Goal: Task Accomplishment & Management: Complete application form

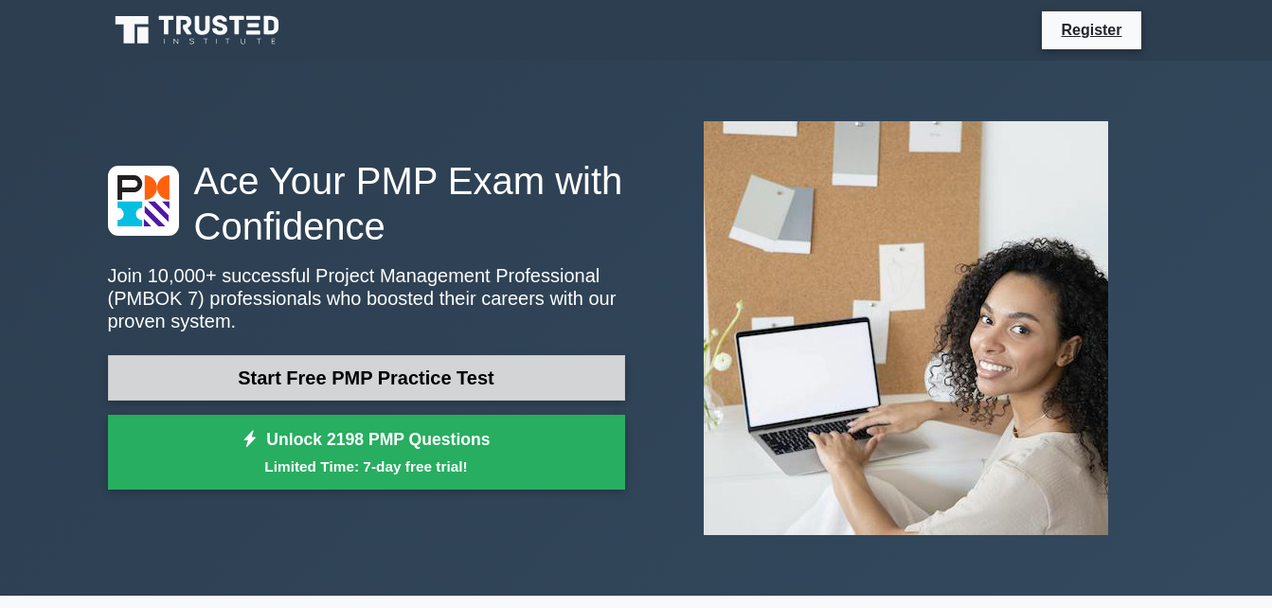
click at [394, 359] on link "Start Free PMP Practice Test" at bounding box center [366, 377] width 517 height 45
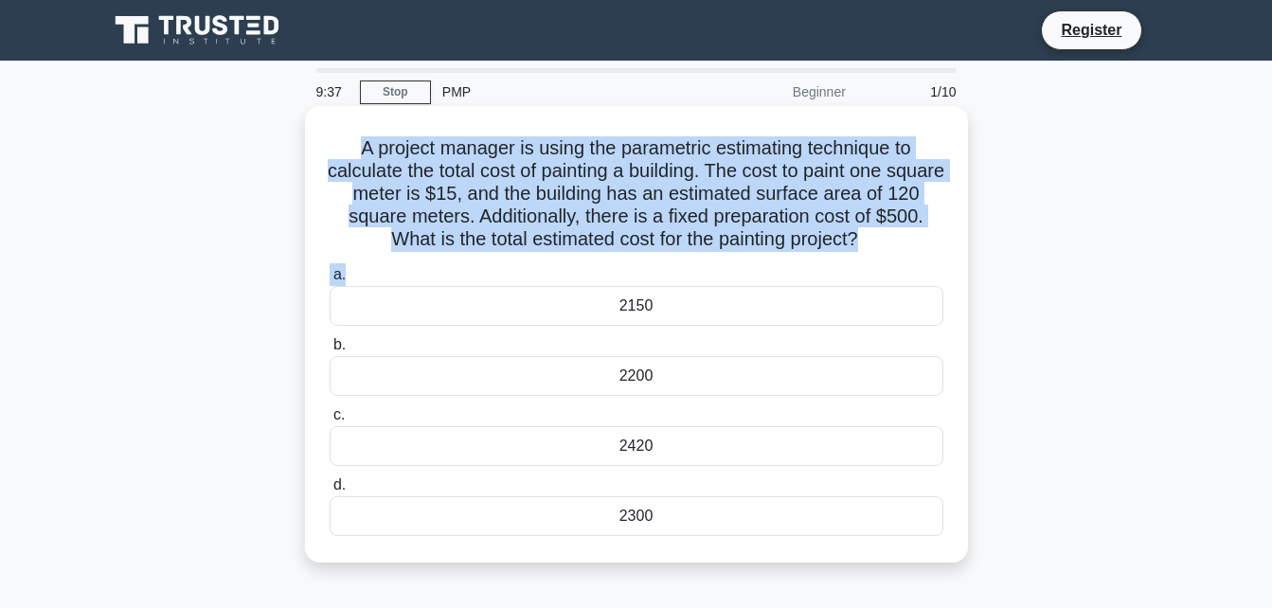
drag, startPoint x: 356, startPoint y: 139, endPoint x: 915, endPoint y: 266, distance: 573.1
click at [915, 266] on div "A project manager is using the parametric estimating technique to calculate the…" at bounding box center [637, 334] width 648 height 441
copy div "A project manager is using the parametric estimating technique to calculate the…"
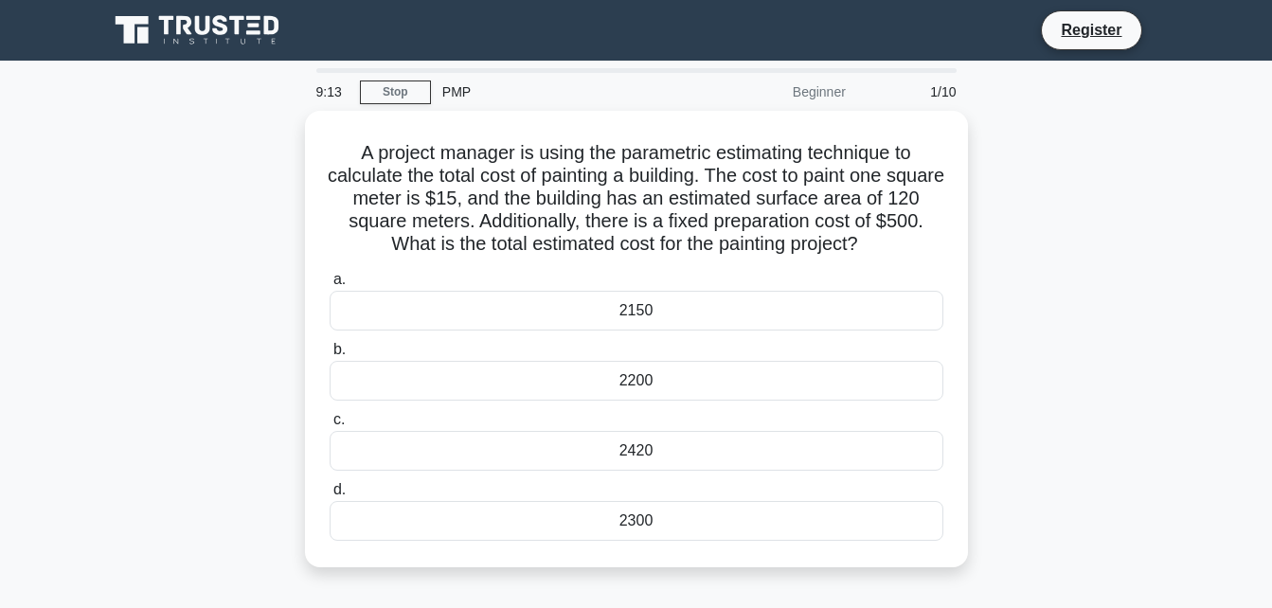
click at [185, 338] on div "A project manager is using the parametric estimating technique to calculate the…" at bounding box center [637, 350] width 1080 height 479
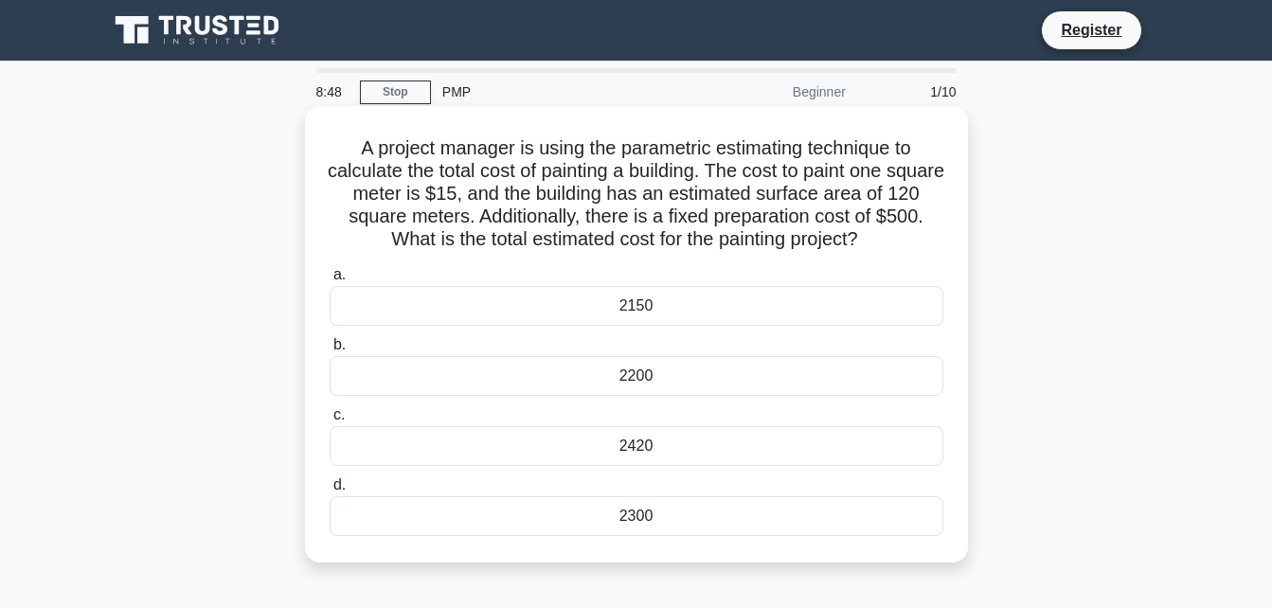
click at [609, 312] on div "2150" at bounding box center [637, 306] width 614 height 40
click at [330, 281] on input "a. 2150" at bounding box center [330, 275] width 0 height 12
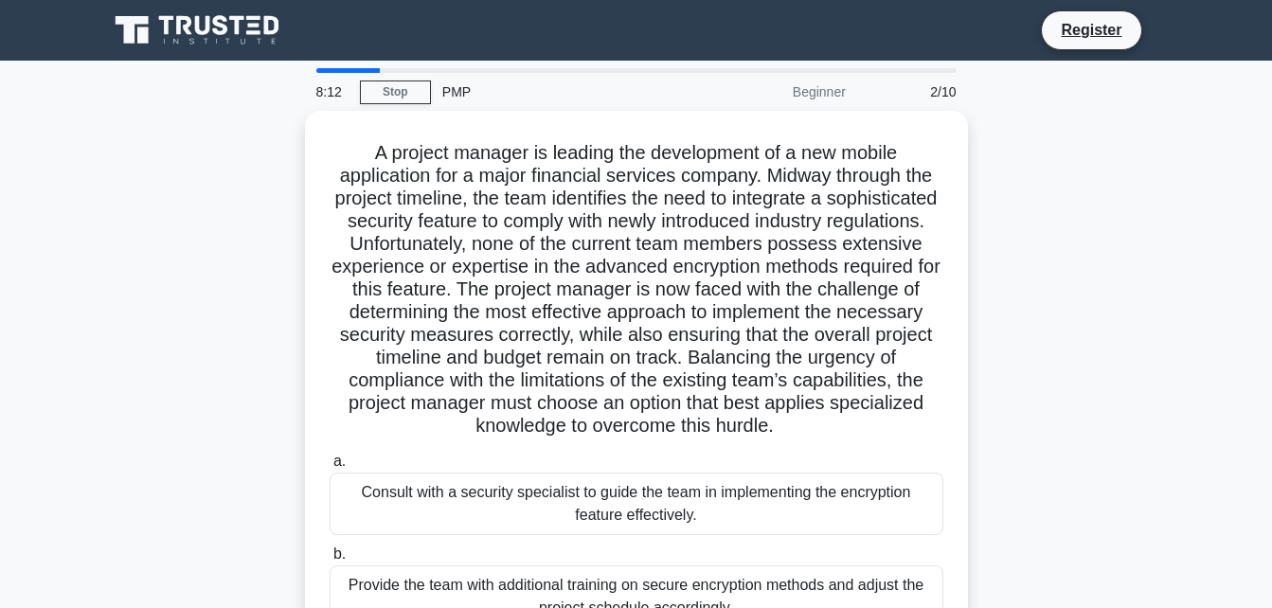
scroll to position [415, 0]
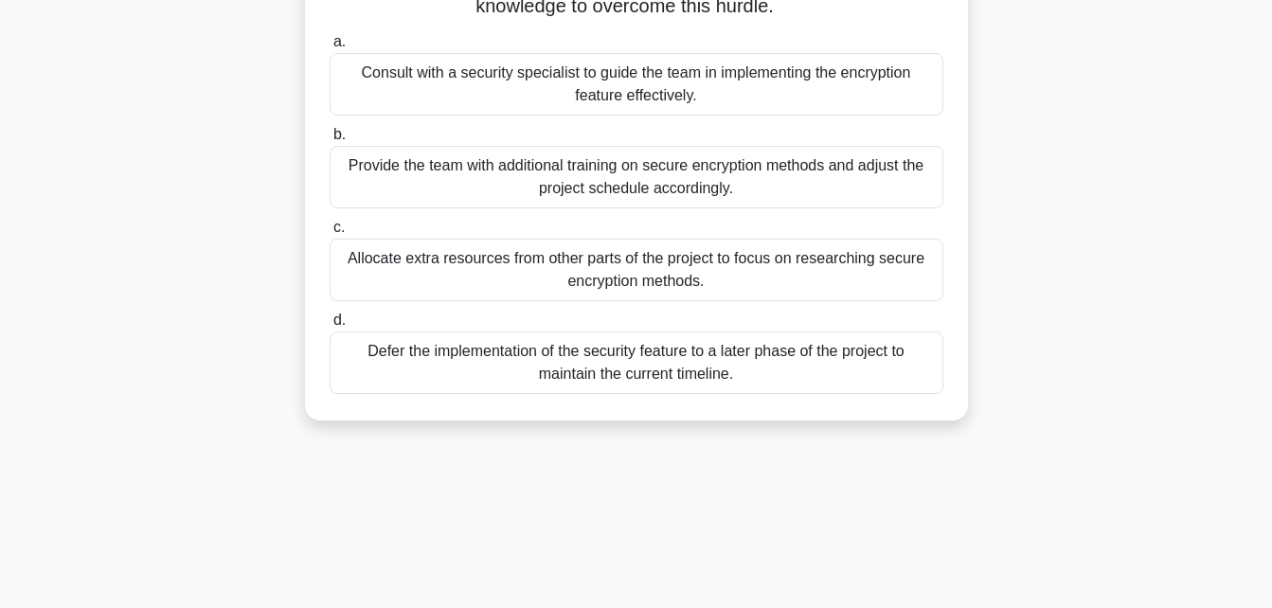
click at [801, 277] on div "Allocate extra resources from other parts of the project to focus on researchin…" at bounding box center [637, 270] width 614 height 63
click at [330, 234] on input "c. Allocate extra resources from other parts of the project to focus on researc…" at bounding box center [330, 228] width 0 height 12
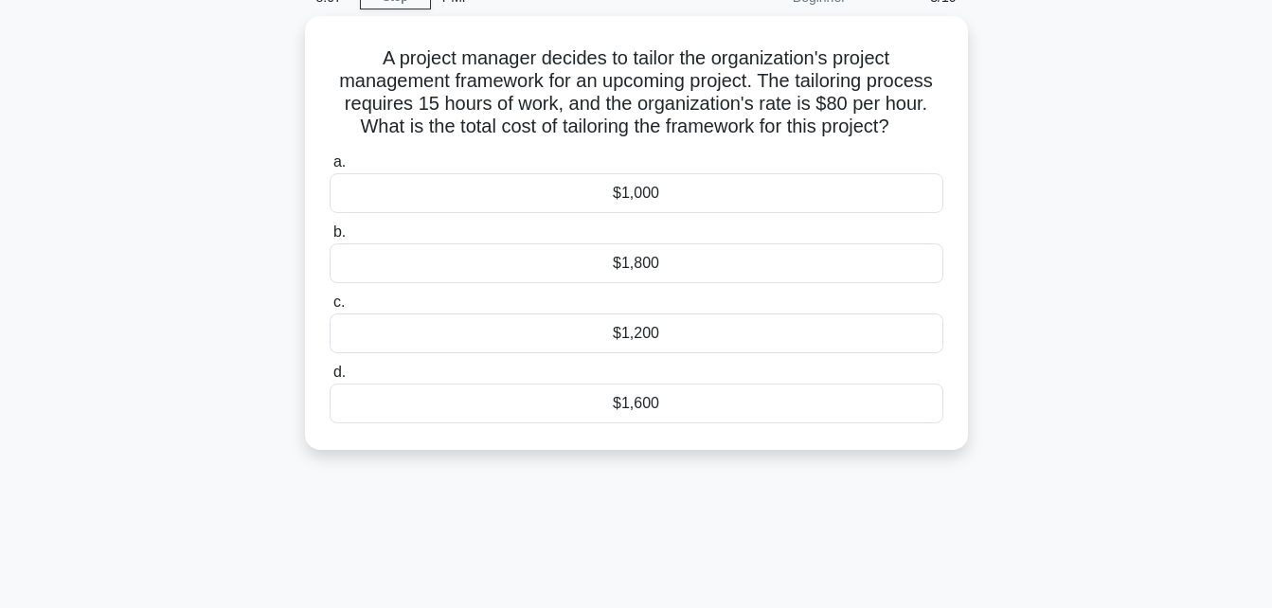
scroll to position [0, 0]
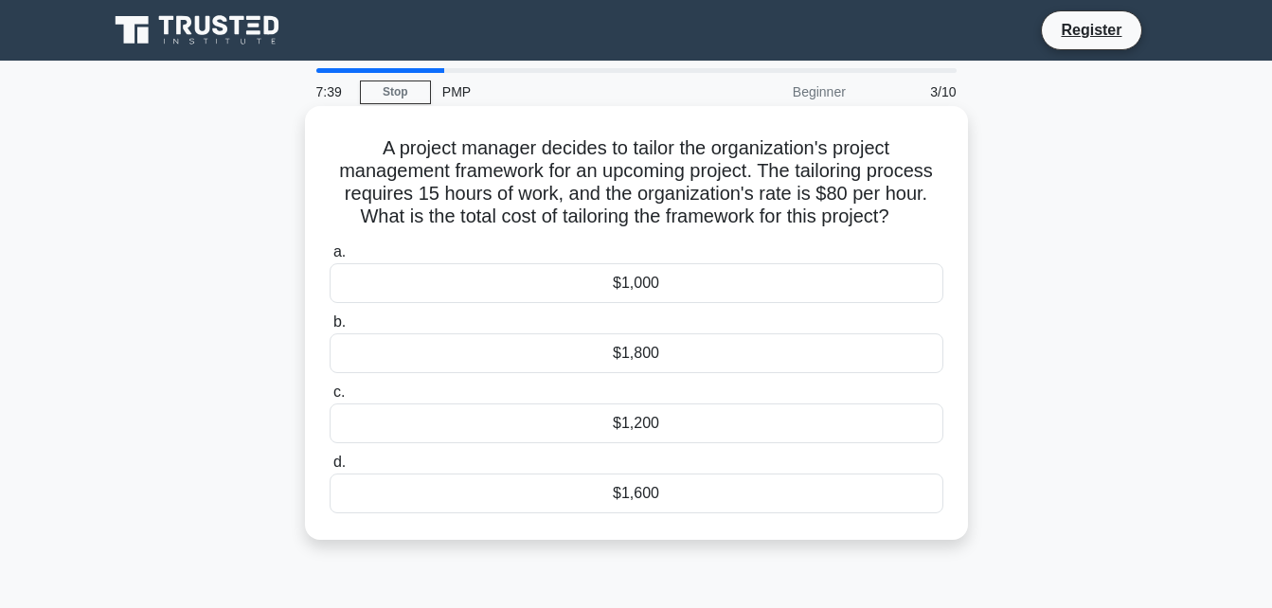
click at [664, 417] on div "$1,200" at bounding box center [637, 424] width 614 height 40
click at [330, 399] on input "c. $1,200" at bounding box center [330, 393] width 0 height 12
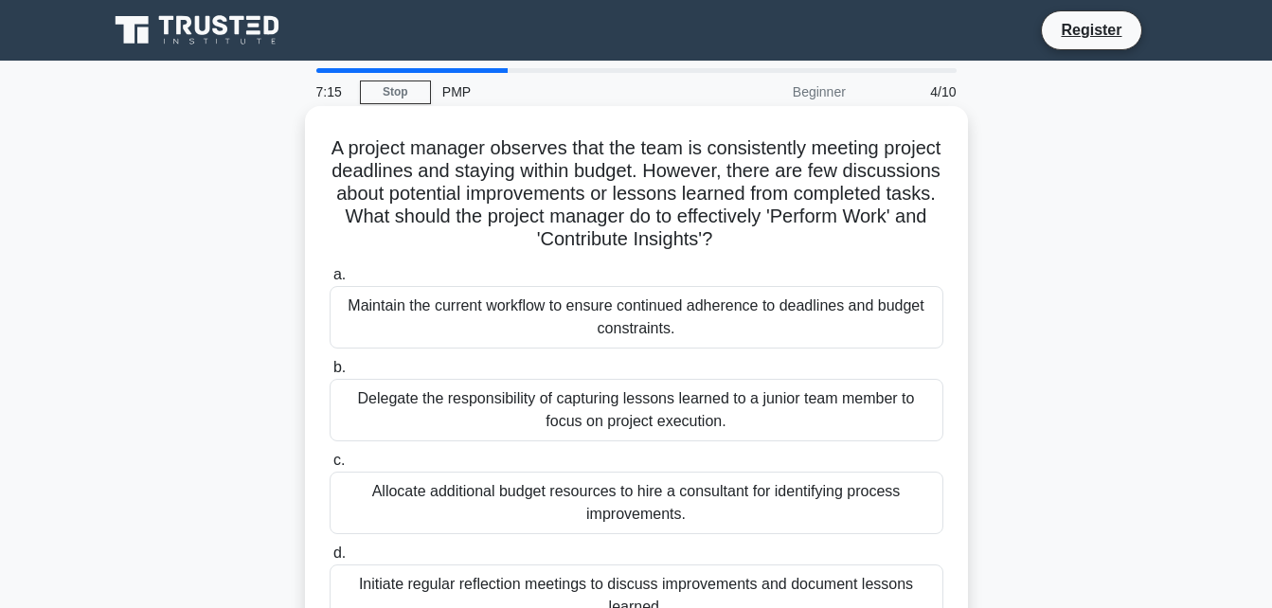
click at [662, 581] on div "Initiate regular reflection meetings to discuss improvements and document lesso…" at bounding box center [637, 596] width 614 height 63
click at [330, 560] on input "d. Initiate regular reflection meetings to discuss improvements and document le…" at bounding box center [330, 554] width 0 height 12
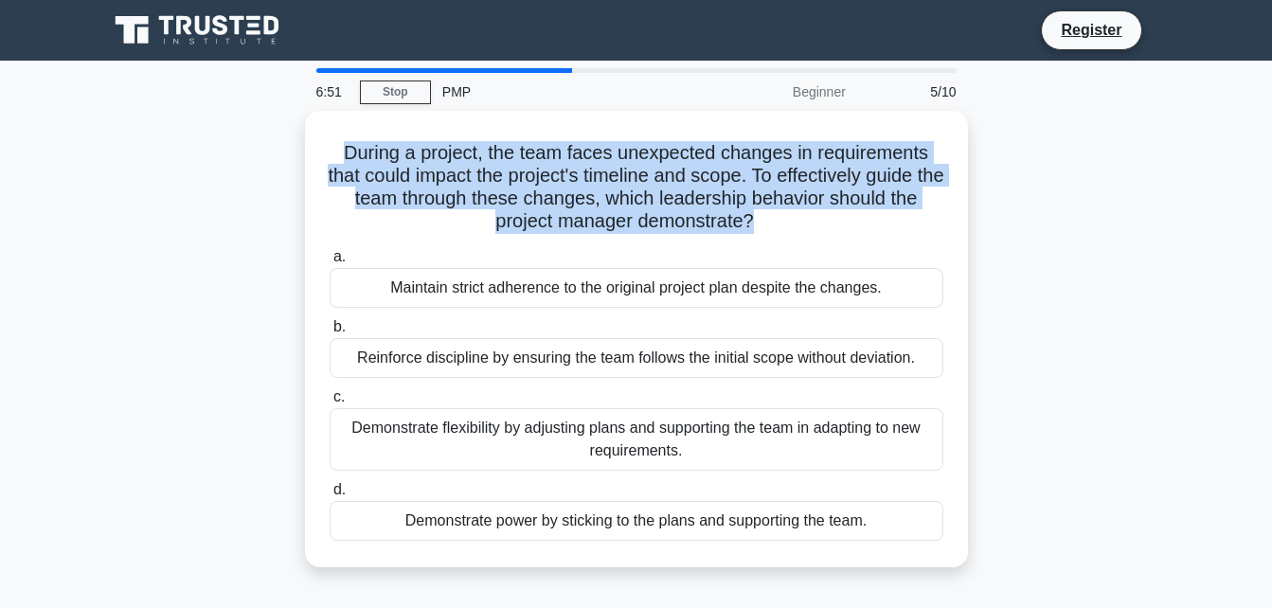
drag, startPoint x: 757, startPoint y: 214, endPoint x: 300, endPoint y: 135, distance: 463.5
click at [300, 135] on div "During a project, the team faces unexpected changes in requirements that could …" at bounding box center [637, 350] width 1080 height 479
copy h5 "During a project, the team faces unexpected changes in requirements that could …"
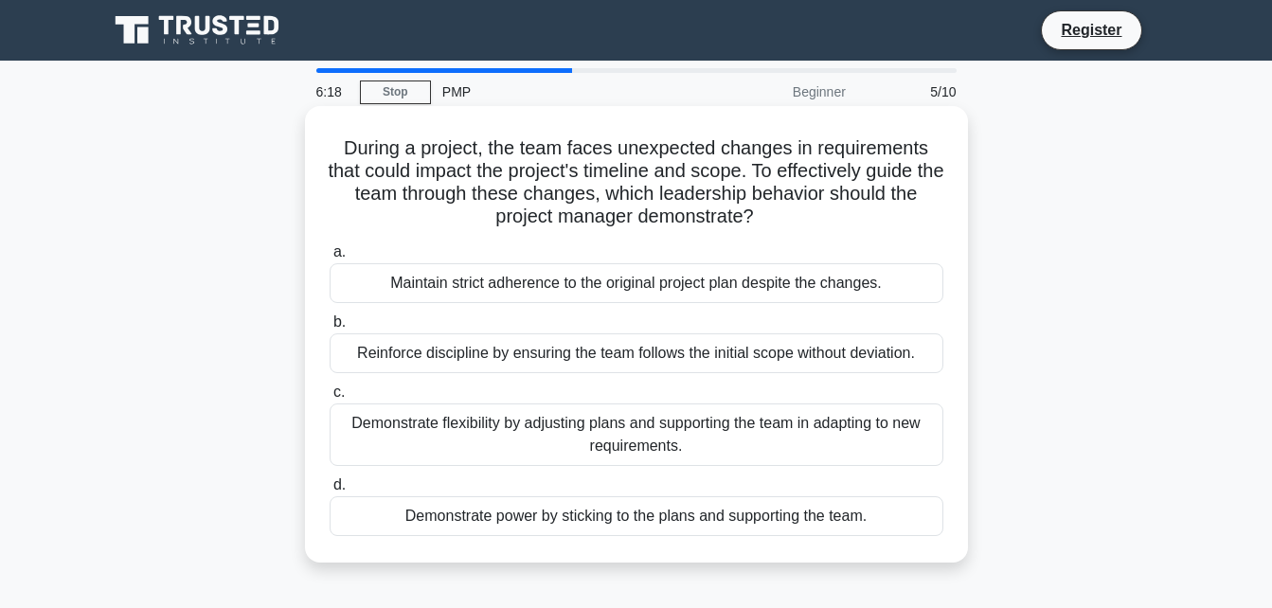
click at [689, 441] on div "Demonstrate flexibility by adjusting plans and supporting the team in adapting …" at bounding box center [637, 435] width 614 height 63
click at [330, 399] on input "c. Demonstrate flexibility by adjusting plans and supporting the team in adapti…" at bounding box center [330, 393] width 0 height 12
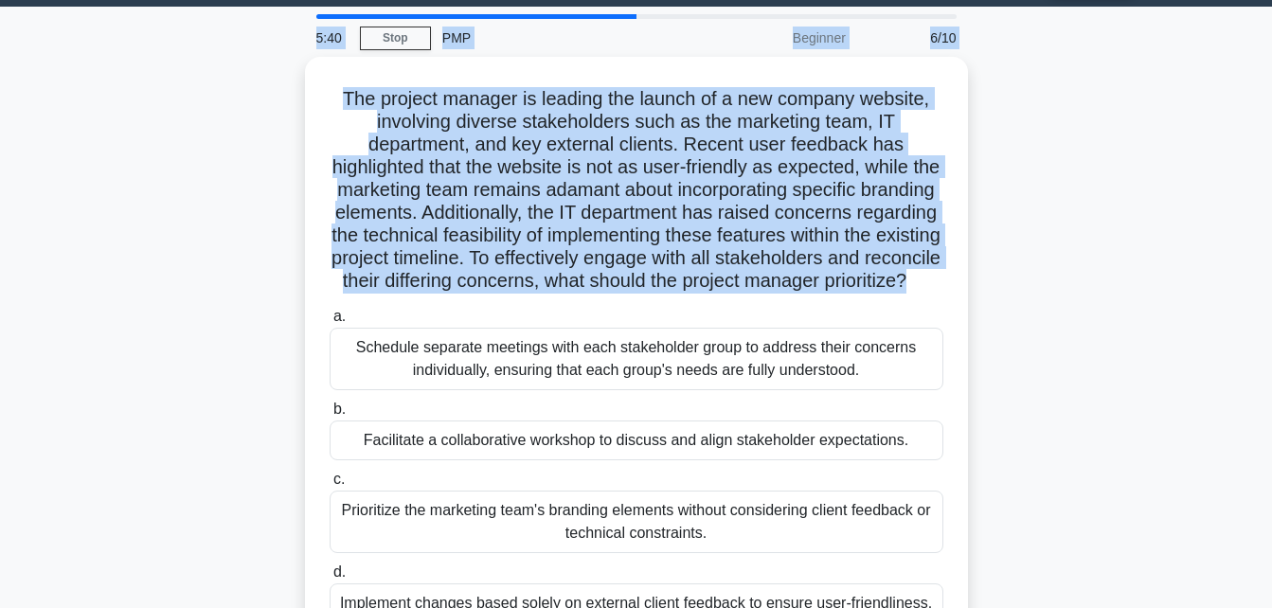
scroll to position [31, 0]
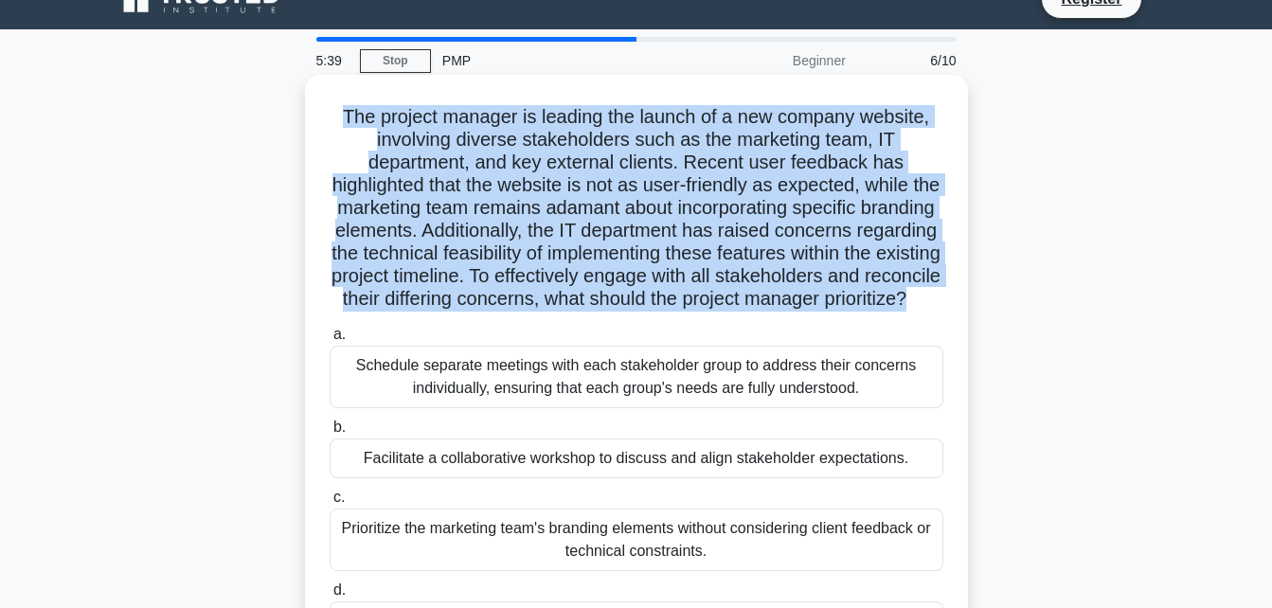
drag, startPoint x: 740, startPoint y: 233, endPoint x: 318, endPoint y: 113, distance: 438.4
click at [318, 113] on div "The project manager is leading the launch of a new company website, involving d…" at bounding box center [637, 371] width 648 height 578
click at [326, 117] on div "The project manager is leading the launch of a new company website, involving d…" at bounding box center [637, 371] width 648 height 578
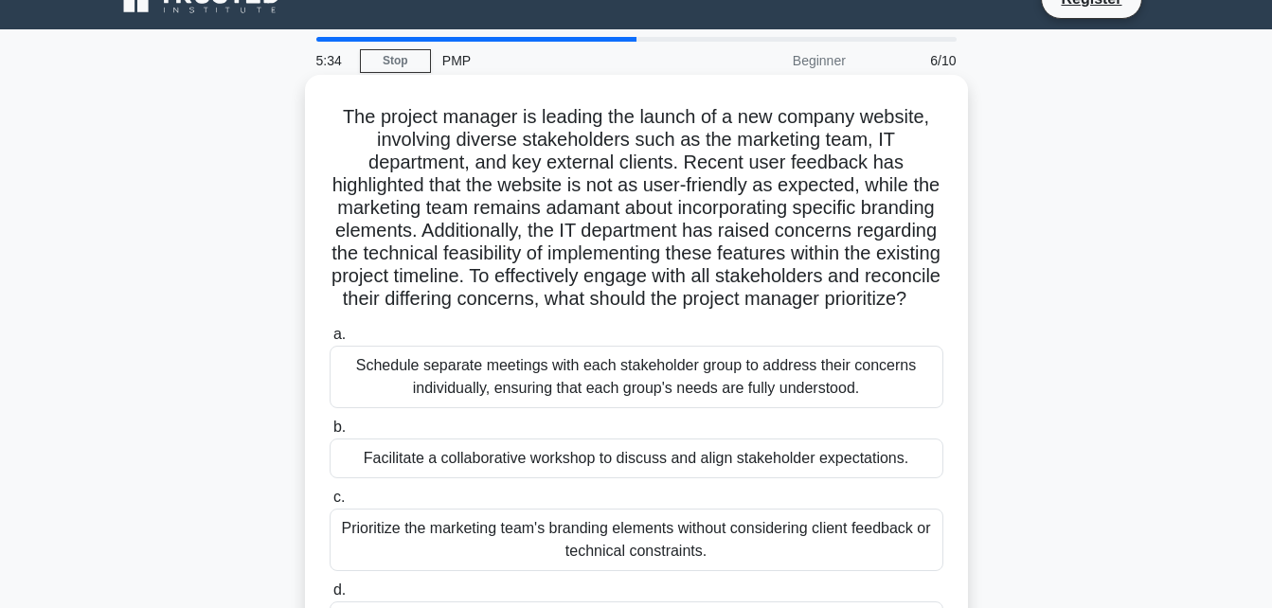
drag, startPoint x: 340, startPoint y: 107, endPoint x: 798, endPoint y: 333, distance: 510.1
click at [798, 312] on h5 "The project manager is leading the launch of a new company website, involving d…" at bounding box center [637, 208] width 618 height 207
copy h5 "The project manager is leading the launch of a new company website, involving d…"
click at [608, 478] on div "Facilitate a collaborative workshop to discuss and align stakeholder expectatio…" at bounding box center [637, 459] width 614 height 40
click at [330, 434] on input "b. Facilitate a collaborative workshop to discuss and align stakeholder expecta…" at bounding box center [330, 428] width 0 height 12
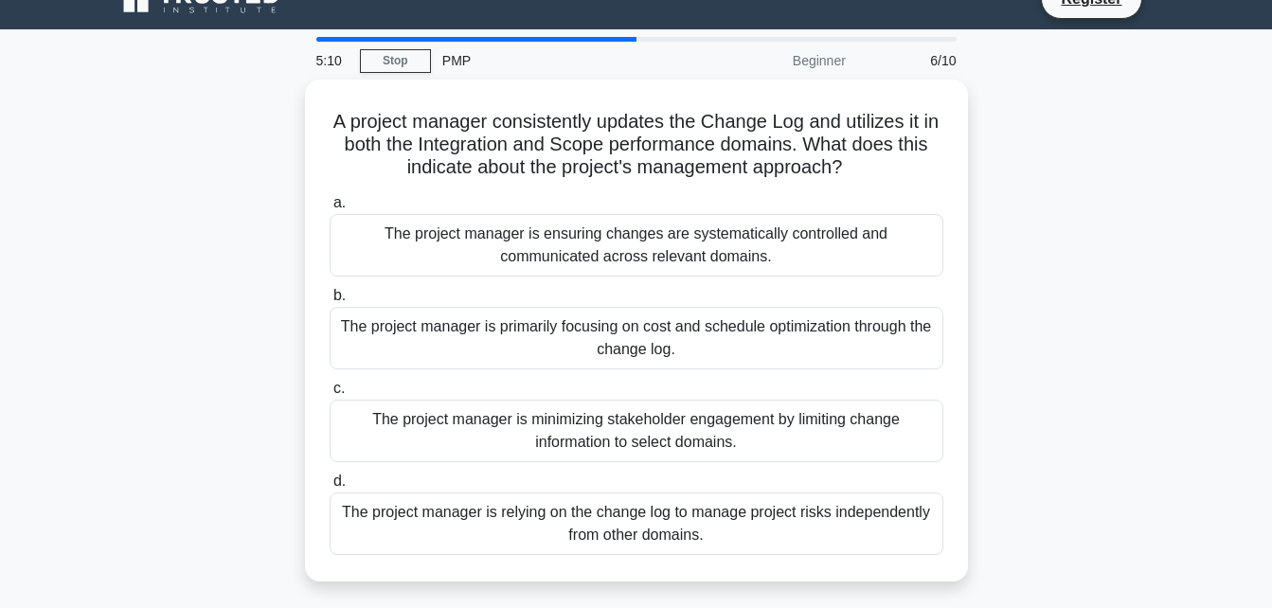
scroll to position [0, 0]
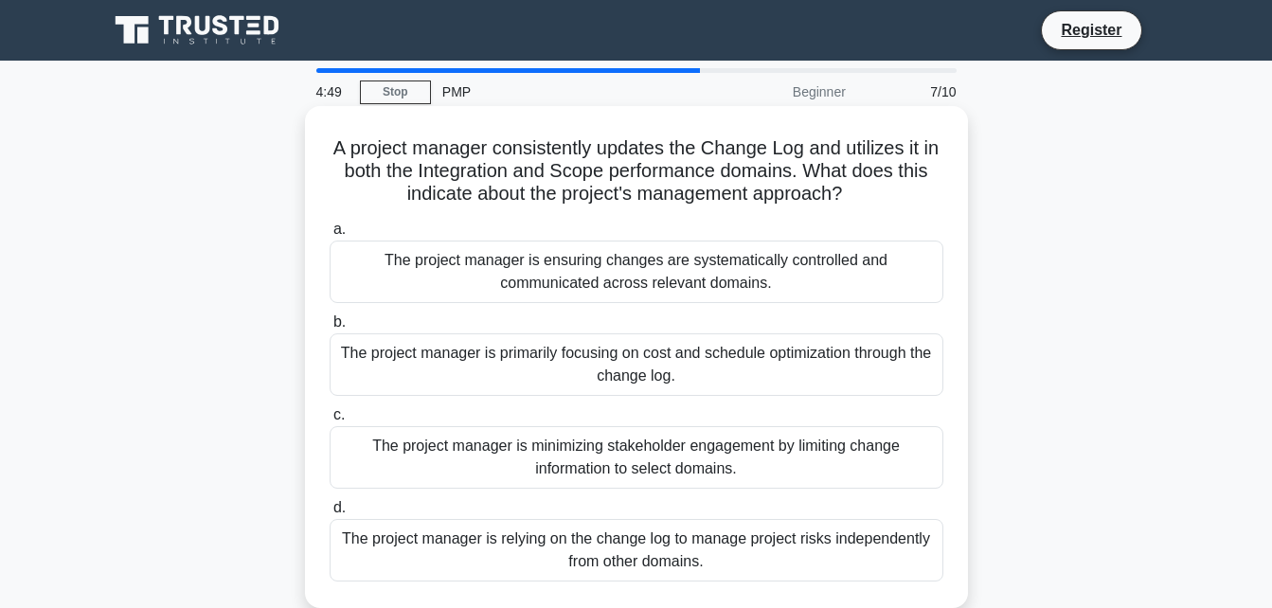
click at [710, 278] on div "The project manager is ensuring changes are systematically controlled and commu…" at bounding box center [637, 272] width 614 height 63
click at [330, 236] on input "a. The project manager is ensuring changes are systematically controlled and co…" at bounding box center [330, 230] width 0 height 12
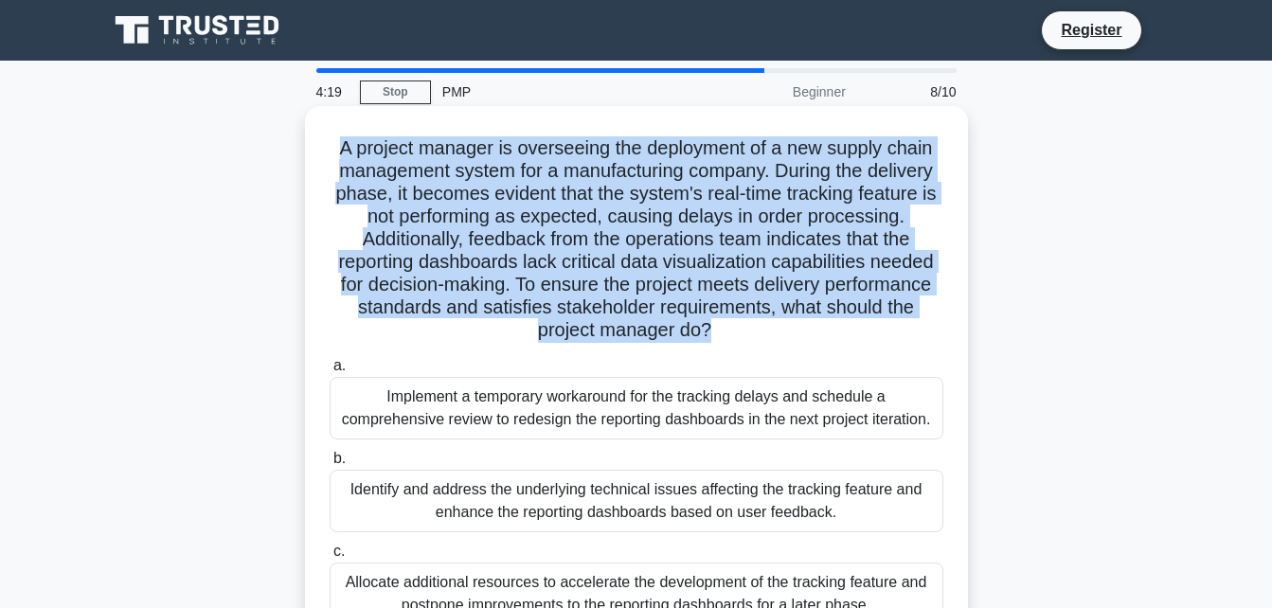
drag, startPoint x: 710, startPoint y: 325, endPoint x: 318, endPoint y: 143, distance: 431.5
click at [318, 143] on div "A project manager is overseeing the deployment of a new supply chain management…" at bounding box center [637, 425] width 648 height 623
copy h5 "A project manager is overseeing the deployment of a new supply chain management…"
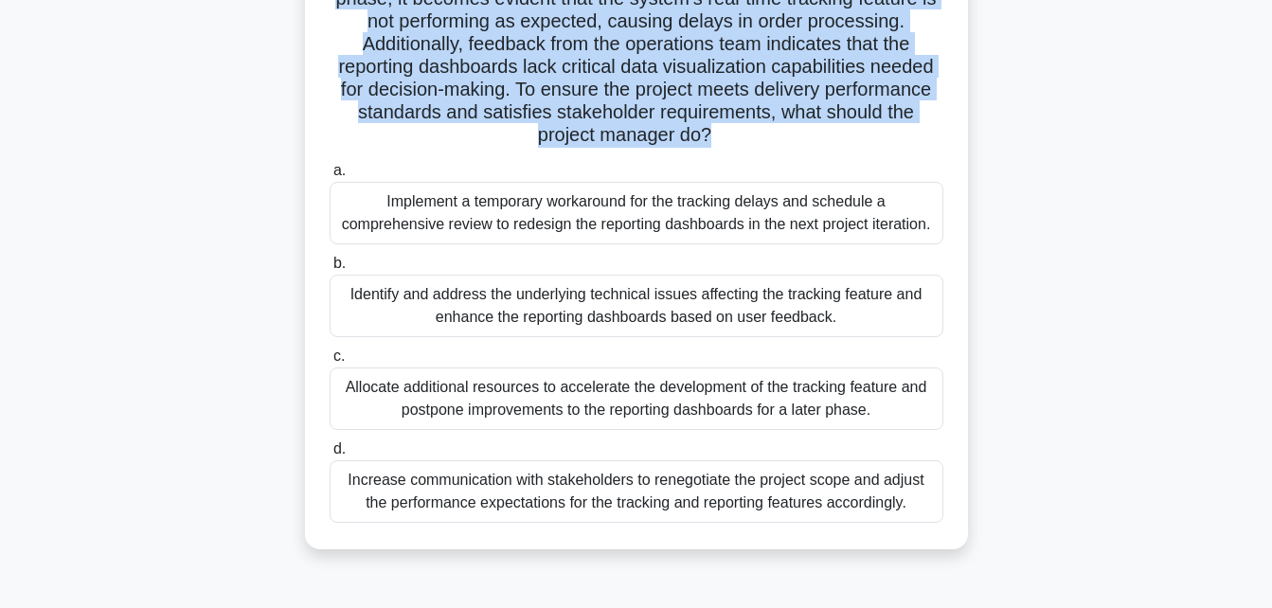
scroll to position [152, 0]
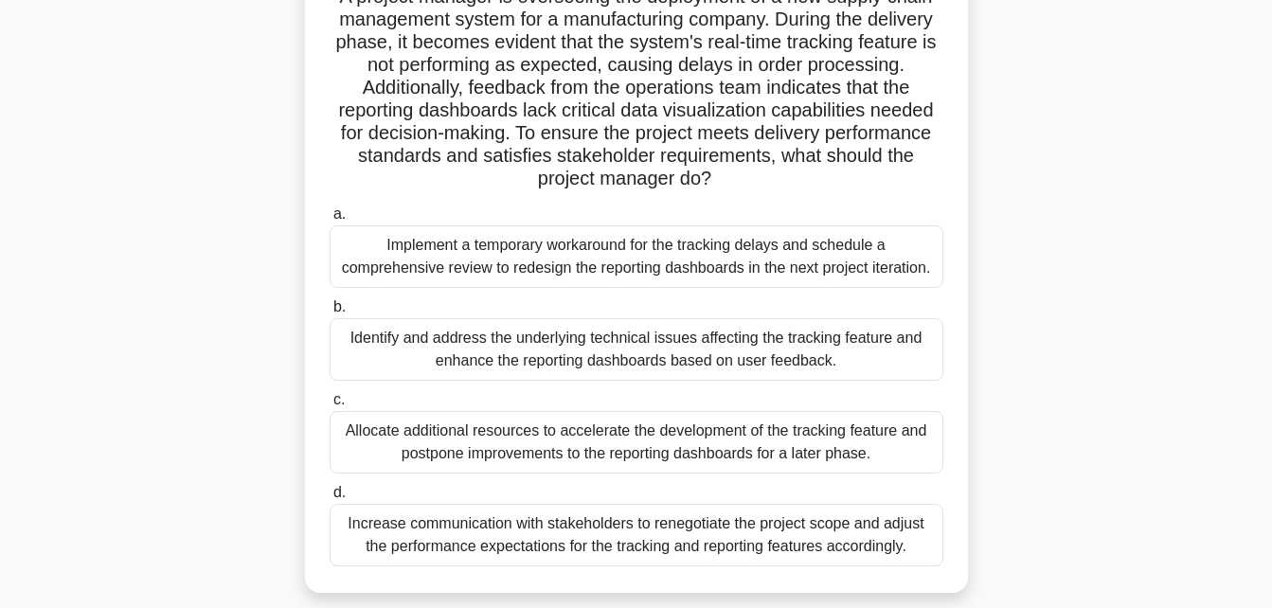
click at [842, 537] on div "Increase communication with stakeholders to renegotiate the project scope and a…" at bounding box center [637, 535] width 614 height 63
click at [330, 499] on input "d. Increase communication with stakeholders to renegotiate the project scope an…" at bounding box center [330, 493] width 0 height 12
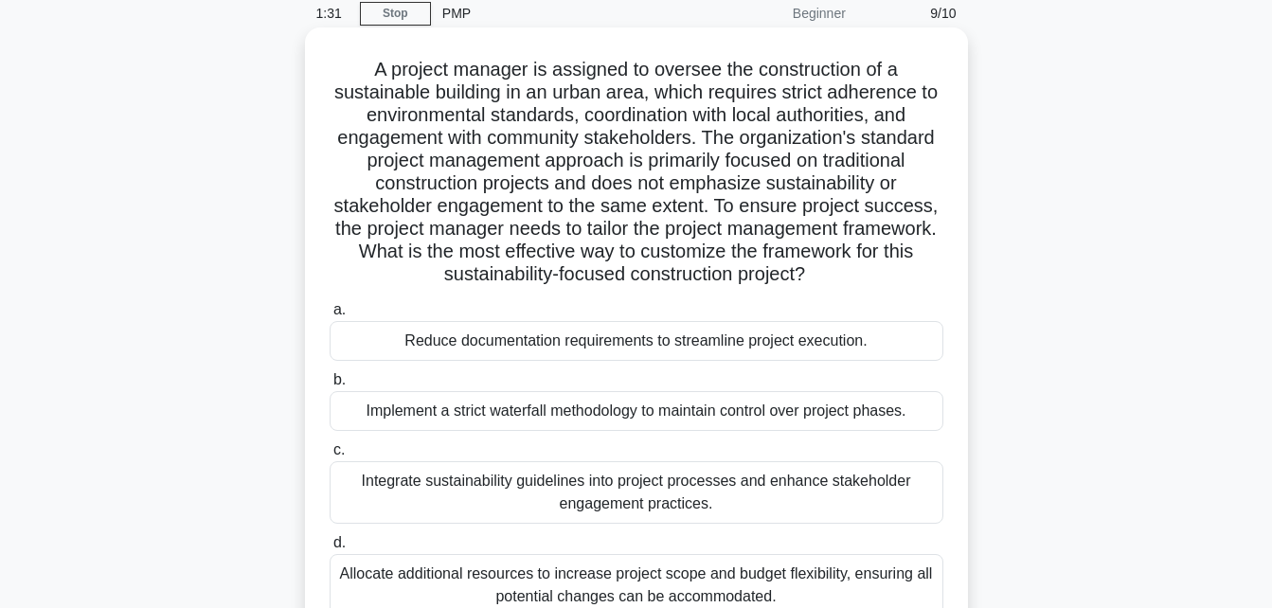
scroll to position [114, 0]
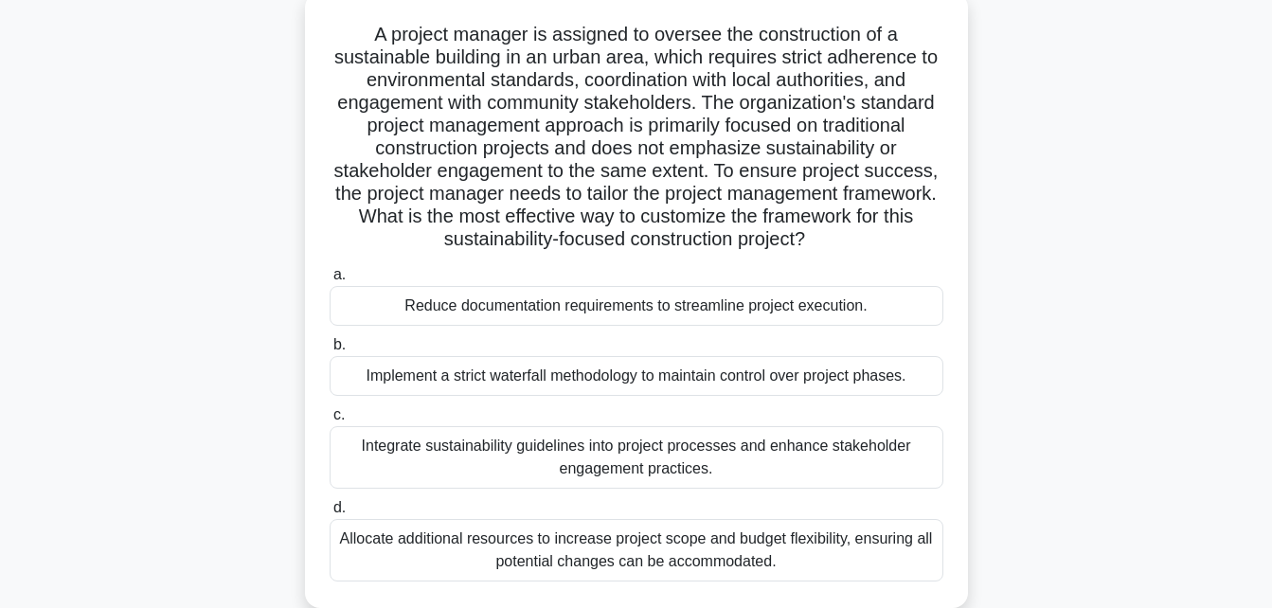
click at [636, 379] on div "Implement a strict waterfall methodology to maintain control over project phase…" at bounding box center [637, 376] width 614 height 40
click at [330, 351] on input "b. Implement a strict waterfall methodology to maintain control over project ph…" at bounding box center [330, 345] width 0 height 12
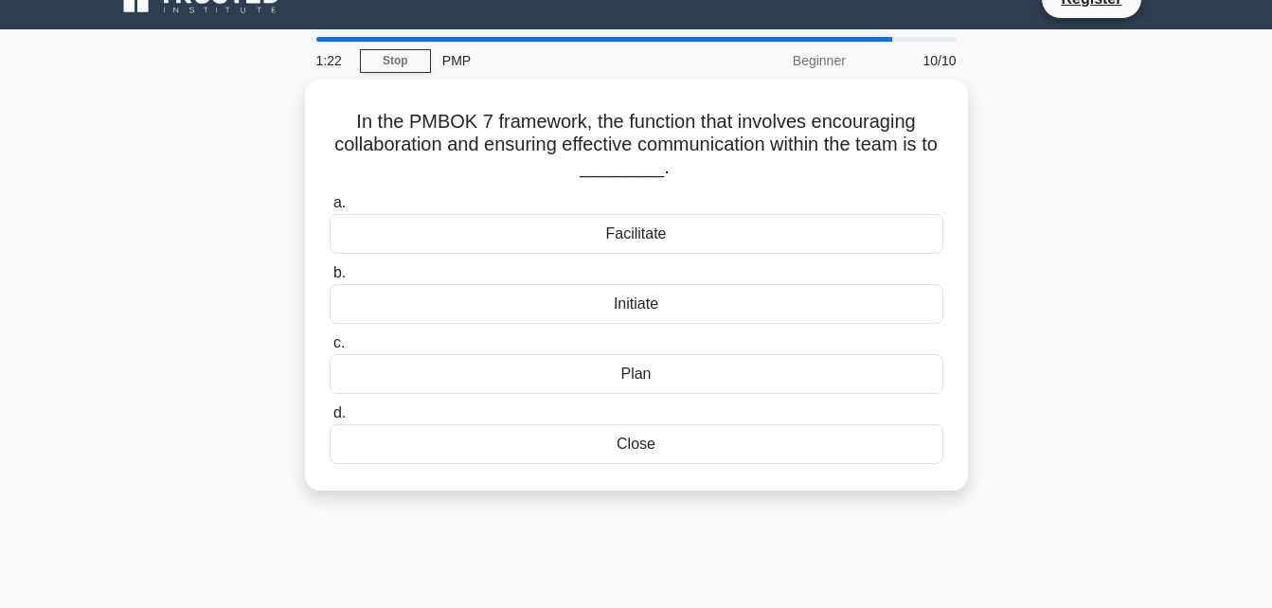
scroll to position [0, 0]
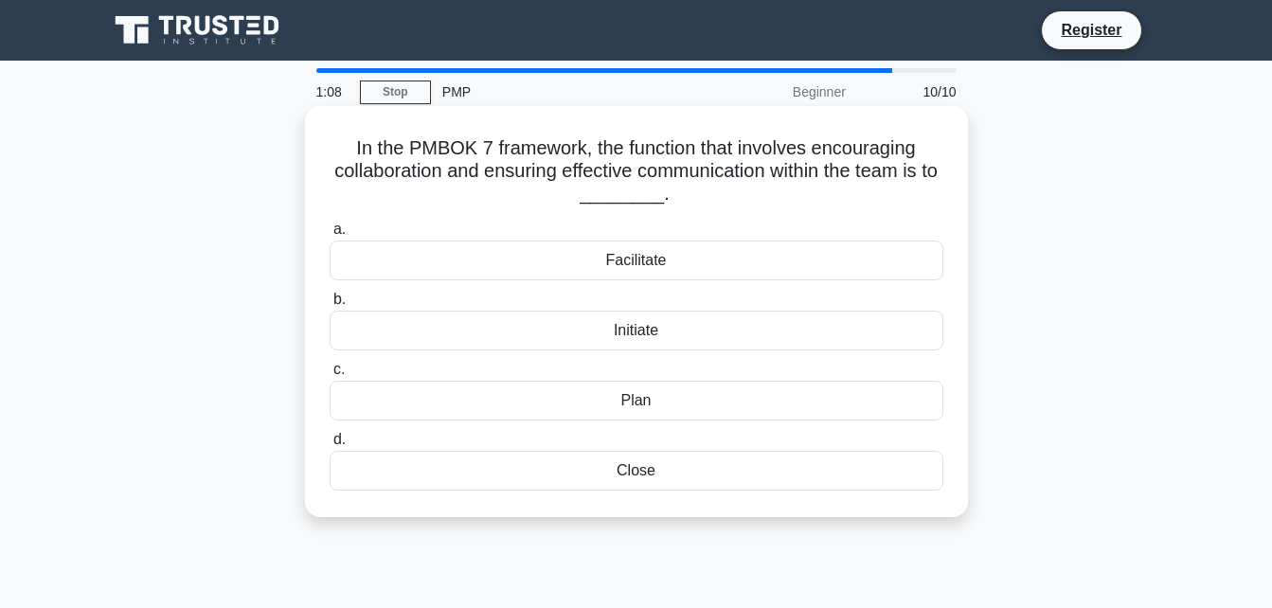
click at [643, 328] on div "Initiate" at bounding box center [637, 331] width 614 height 40
click at [330, 306] on input "b. Initiate" at bounding box center [330, 300] width 0 height 12
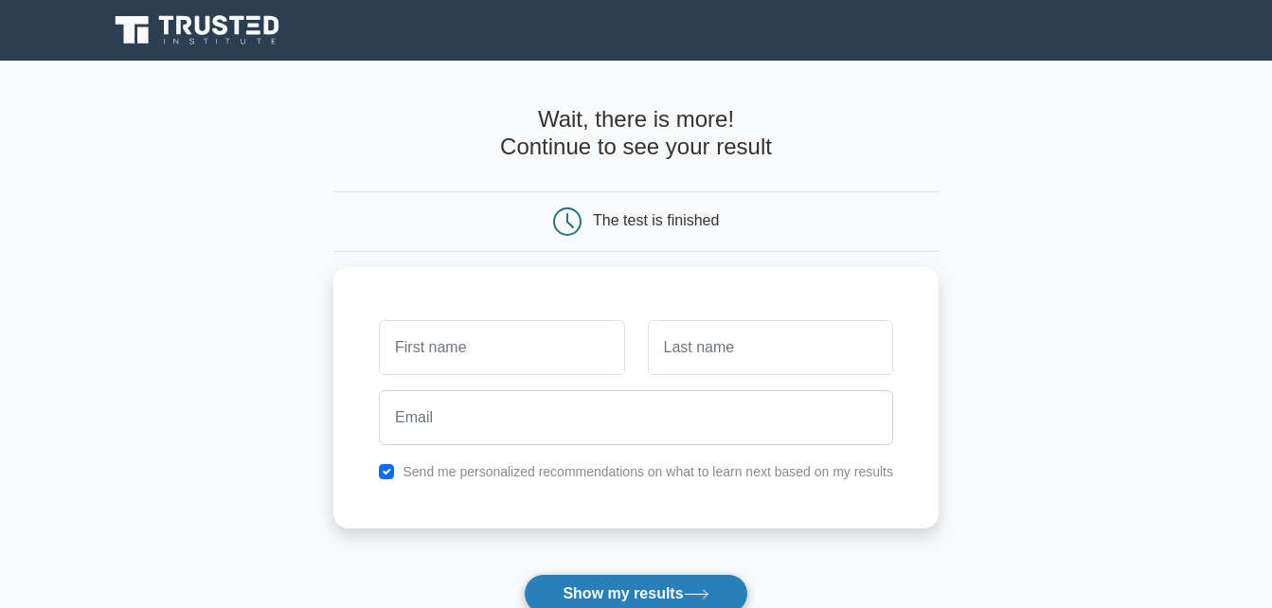
click at [662, 591] on button "Show my results" at bounding box center [636, 594] width 224 height 40
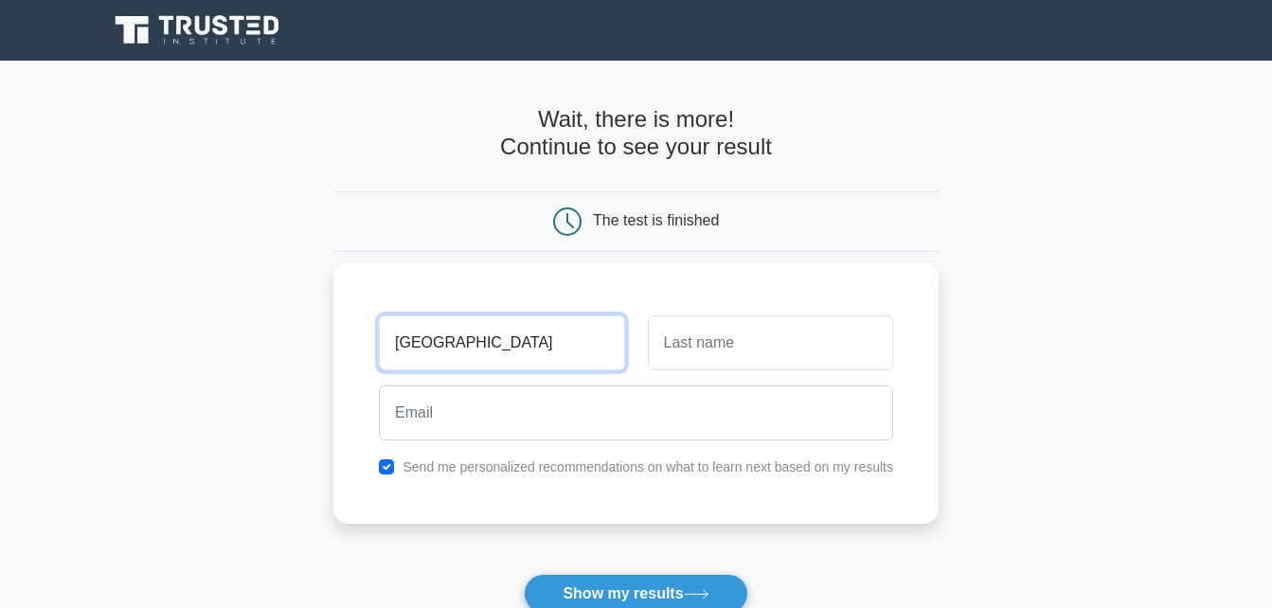
type input "brighton"
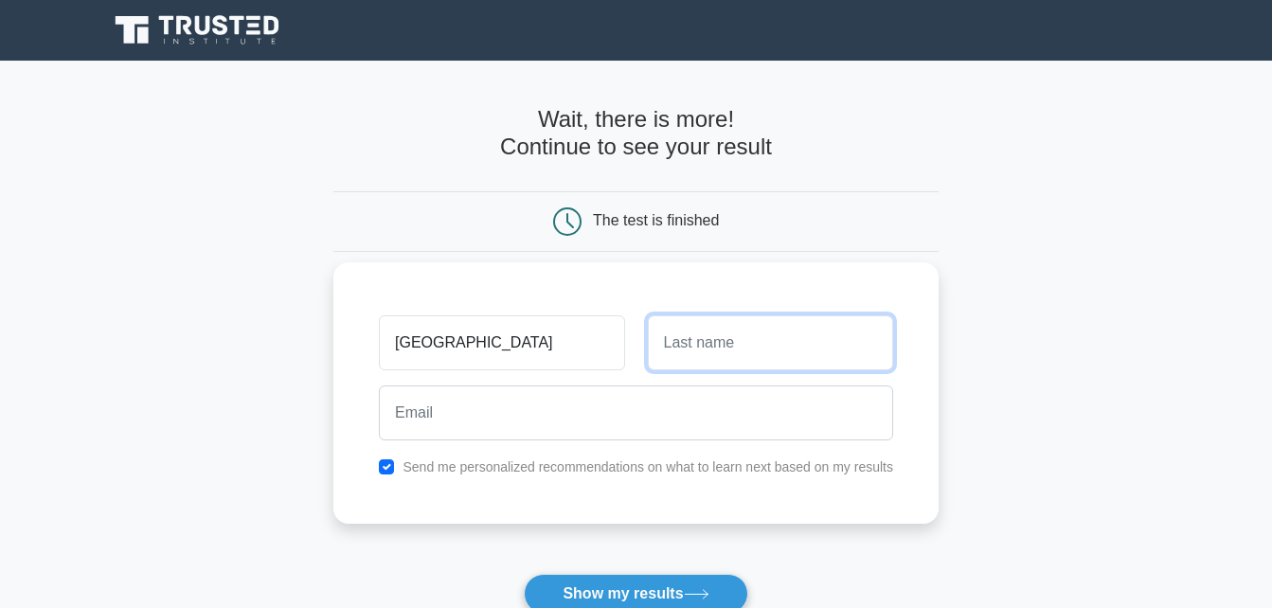
click at [693, 336] on input "text" at bounding box center [770, 342] width 245 height 55
type input "maidza"
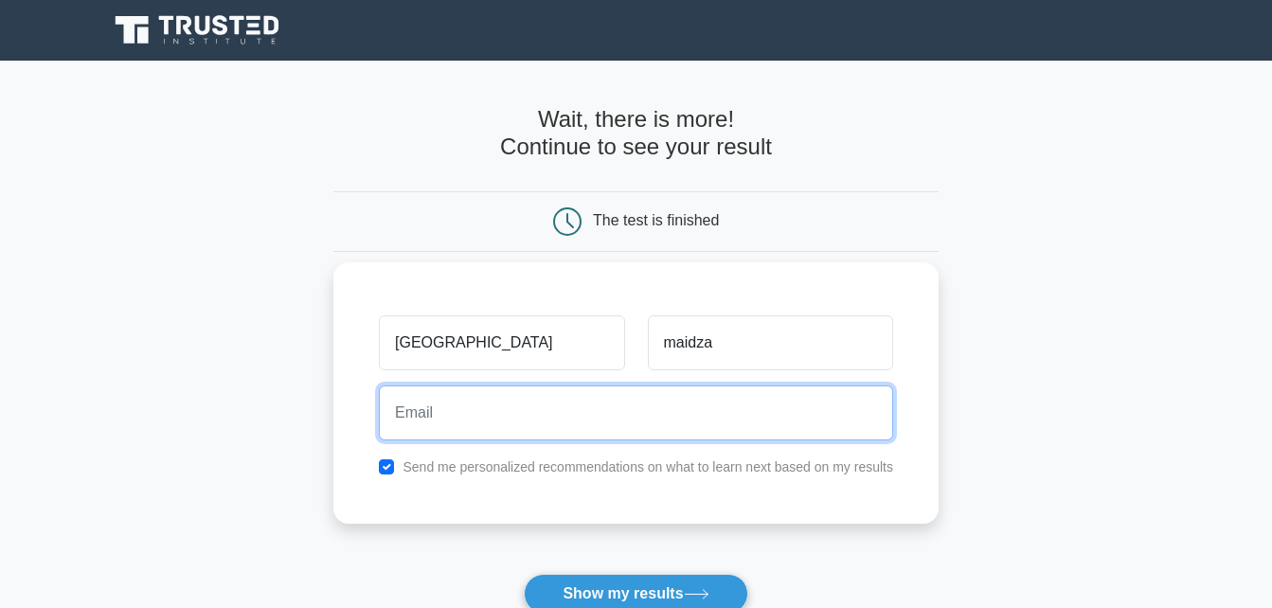
click at [466, 422] on input "email" at bounding box center [636, 413] width 514 height 55
type input "brightontmaidza@gmail.com"
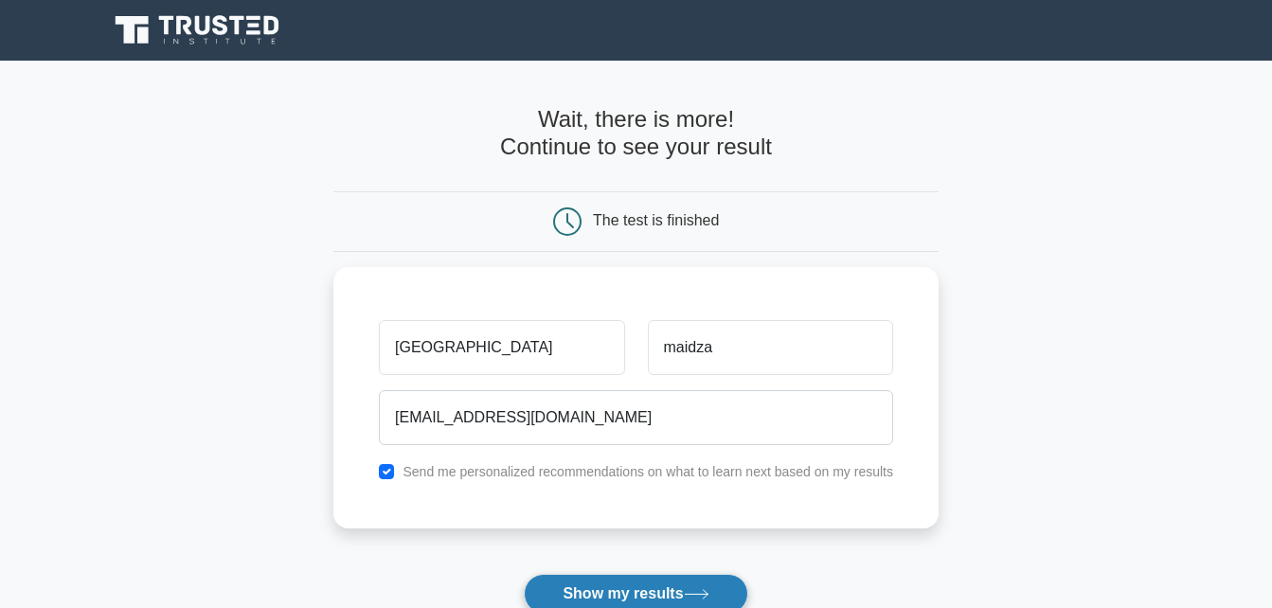
click at [592, 584] on button "Show my results" at bounding box center [636, 594] width 224 height 40
